Goal: Task Accomplishment & Management: Use online tool/utility

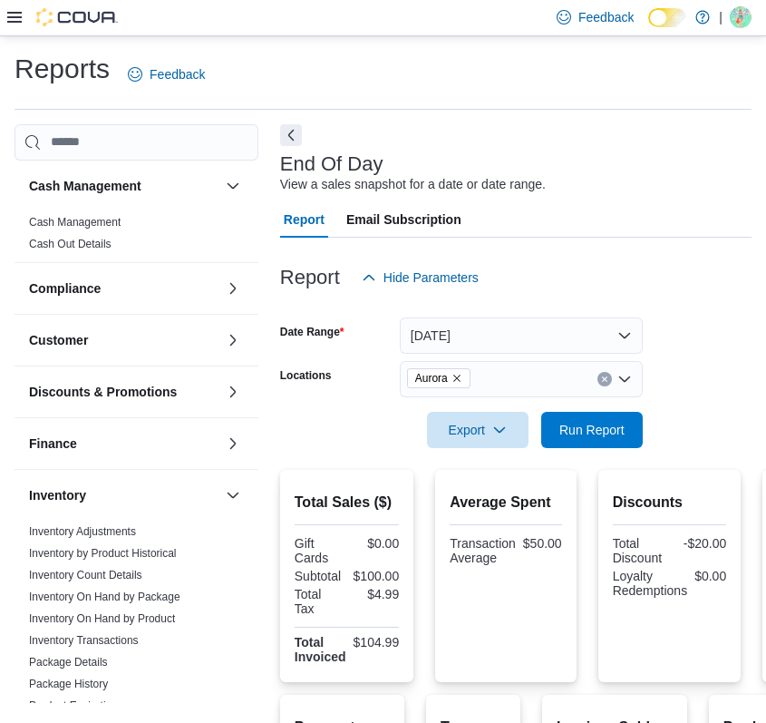
scroll to position [112, 0]
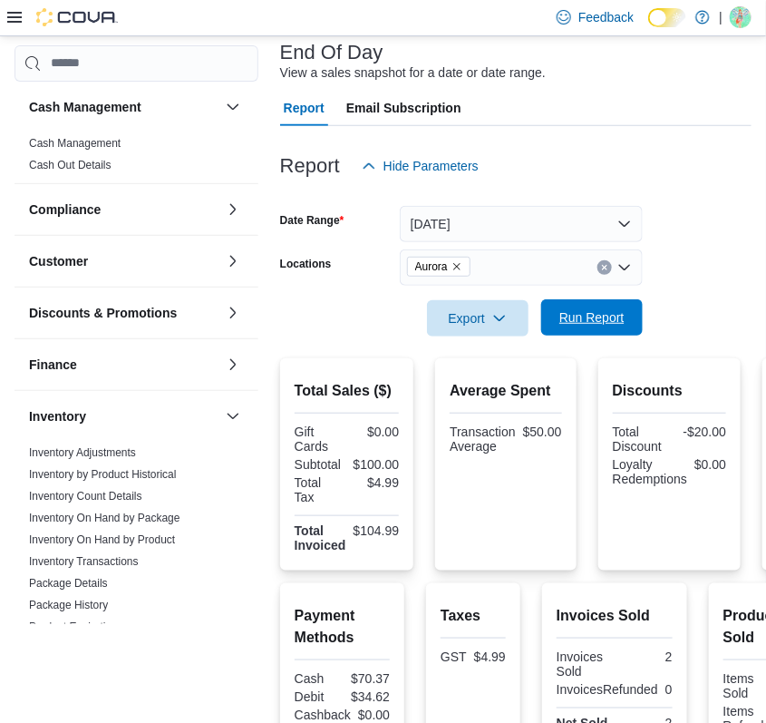
click at [603, 325] on span "Run Report" at bounding box center [592, 317] width 80 height 36
